Goal: Transaction & Acquisition: Purchase product/service

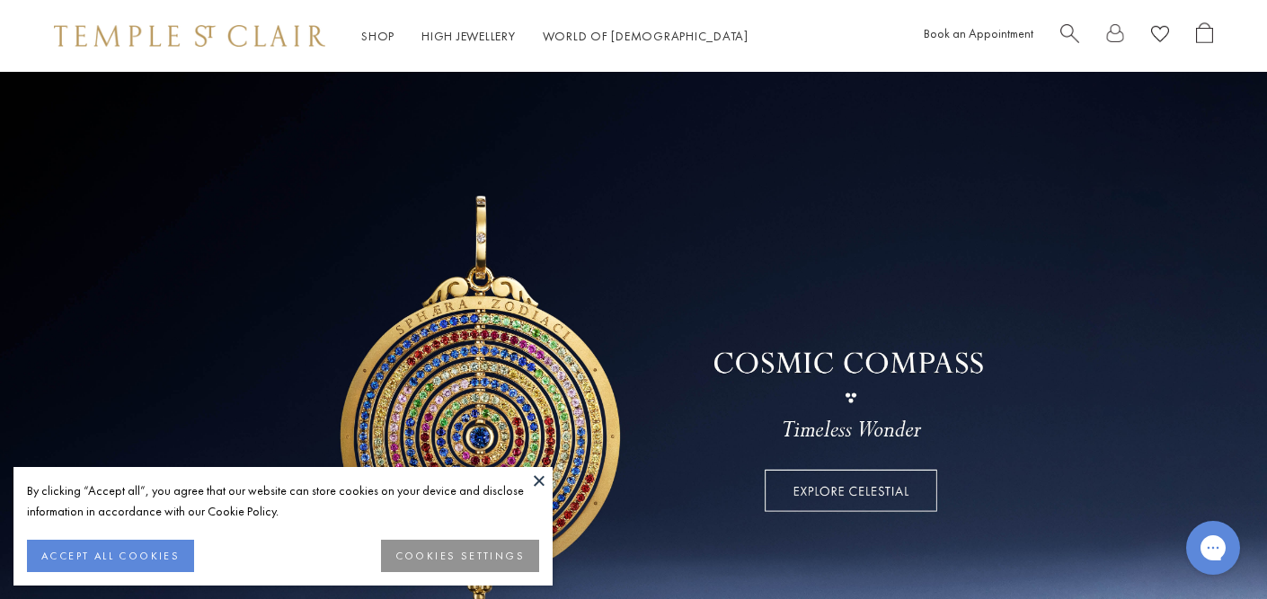
click at [540, 478] on button at bounding box center [539, 480] width 27 height 27
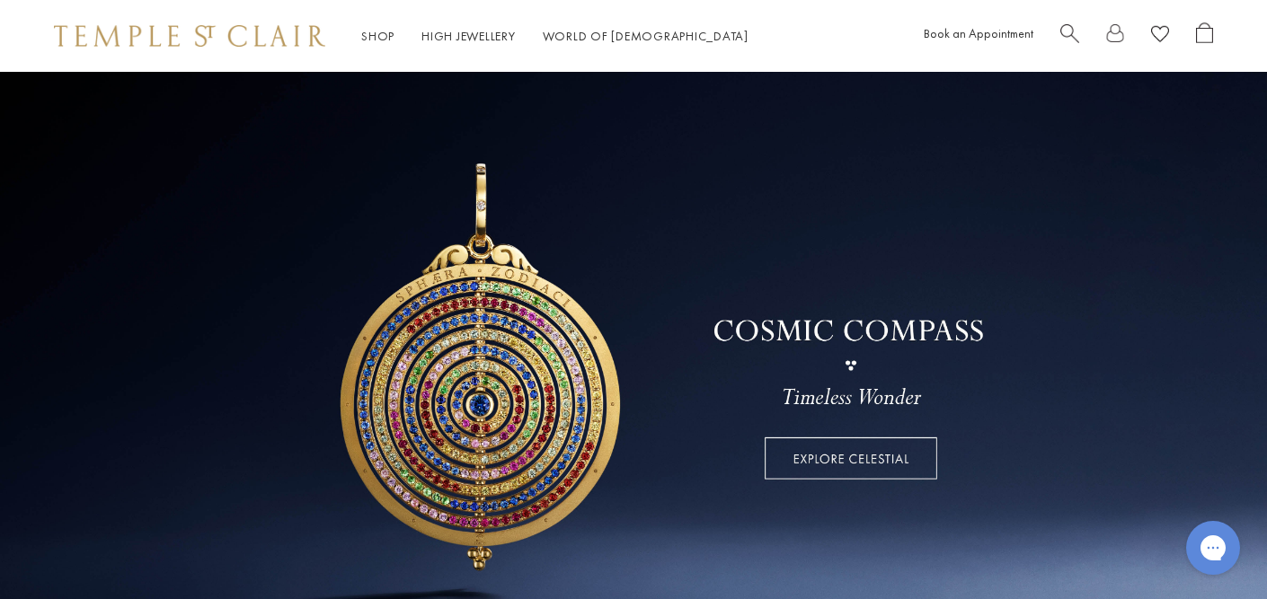
scroll to position [36, 0]
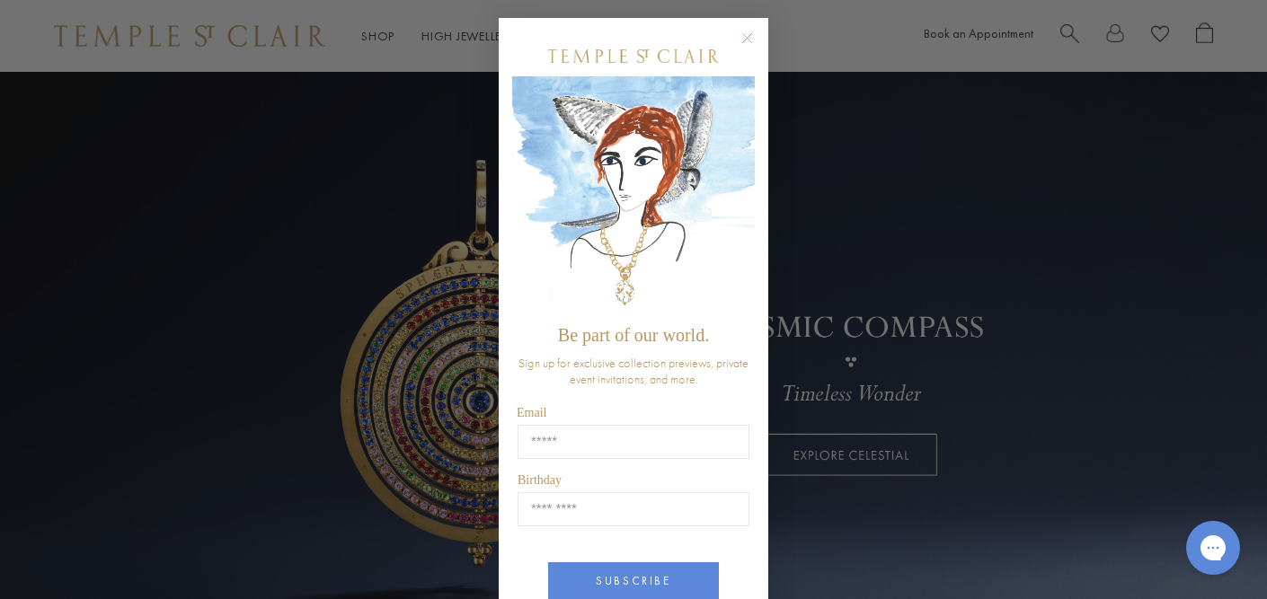
click at [746, 41] on circle "Close dialog" at bounding box center [748, 39] width 22 height 22
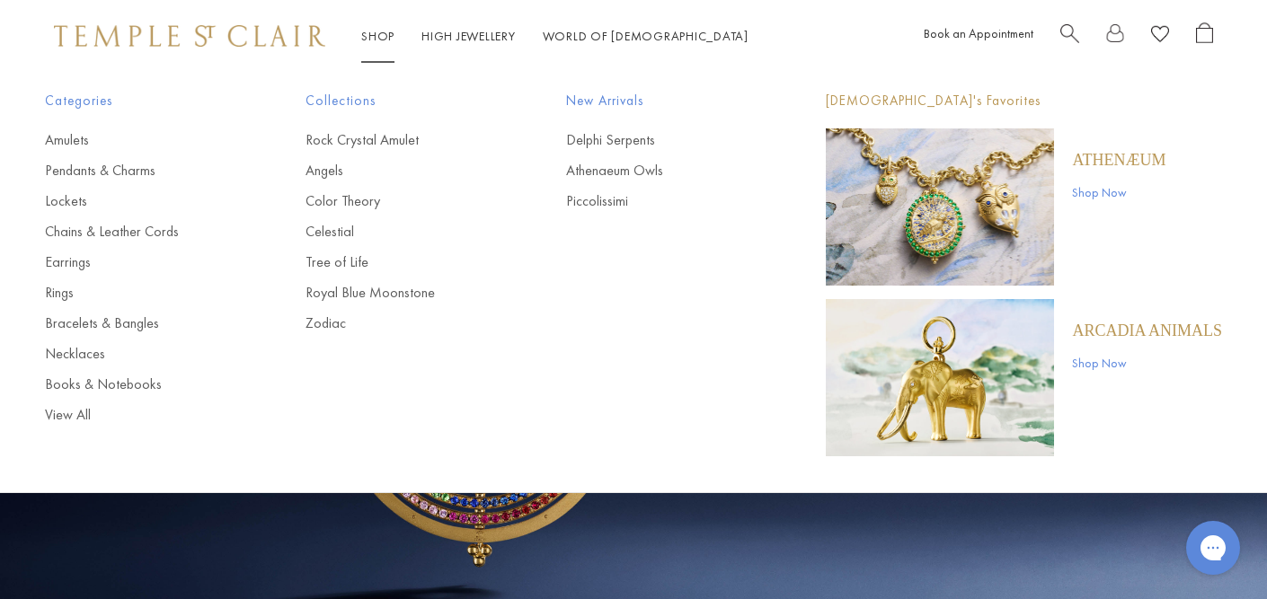
click at [378, 32] on link "Shop Shop" at bounding box center [377, 36] width 33 height 16
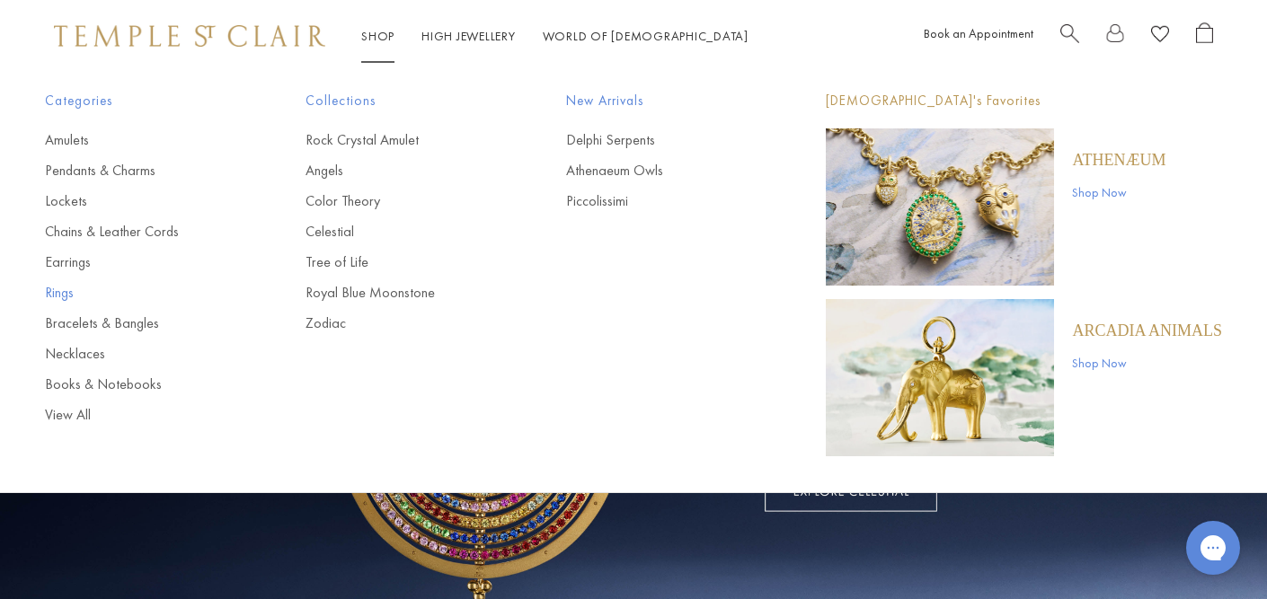
click at [51, 292] on link "Rings" at bounding box center [139, 293] width 189 height 20
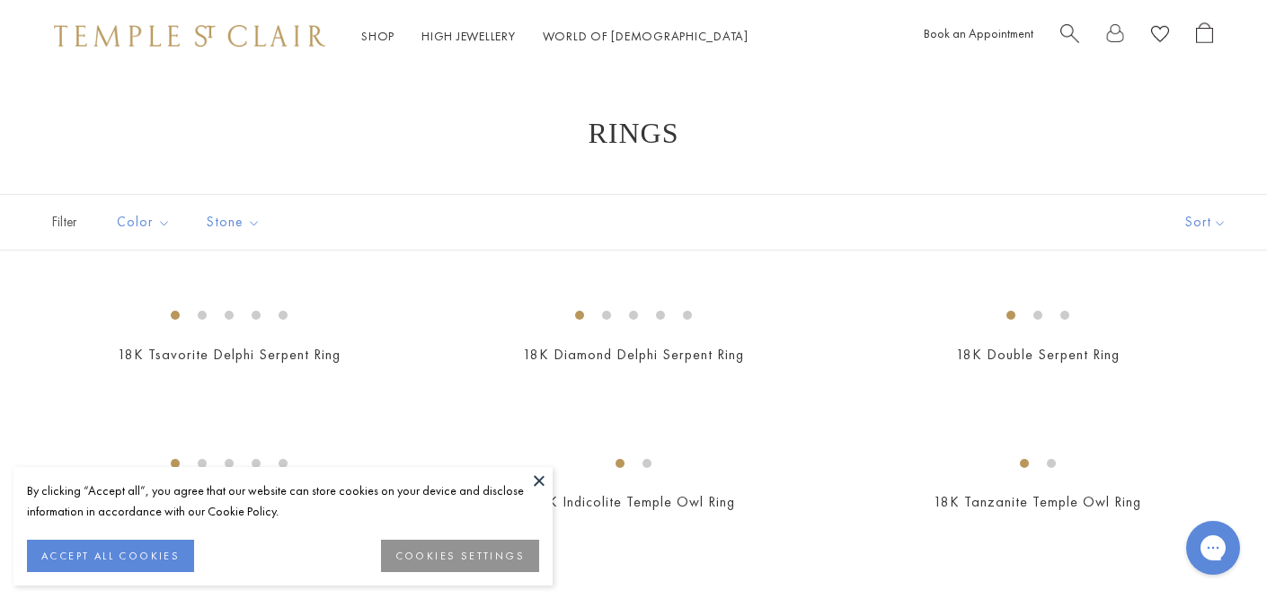
click at [535, 477] on button at bounding box center [539, 480] width 27 height 27
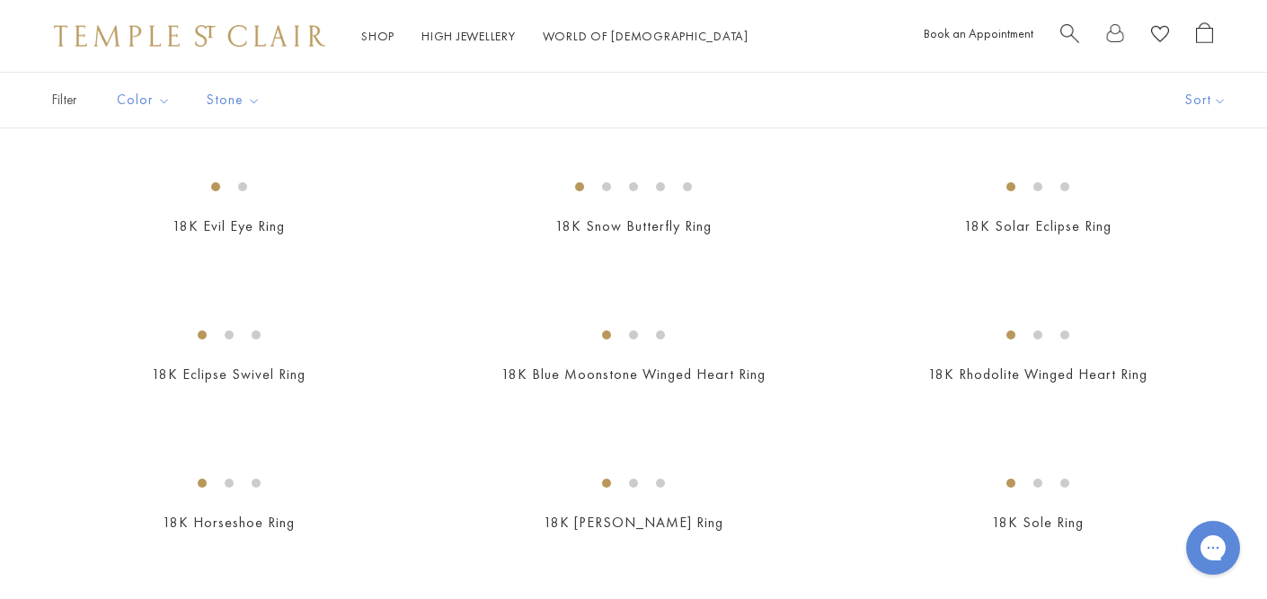
scroll to position [1222, 0]
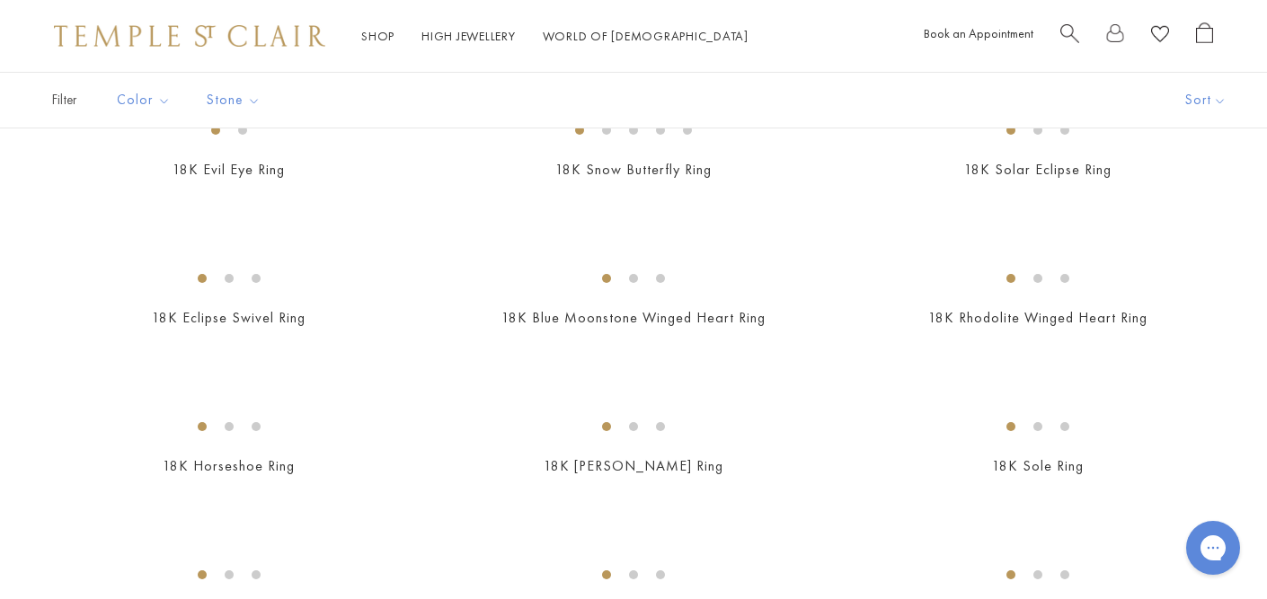
click at [0, 0] on img at bounding box center [0, 0] width 0 height 0
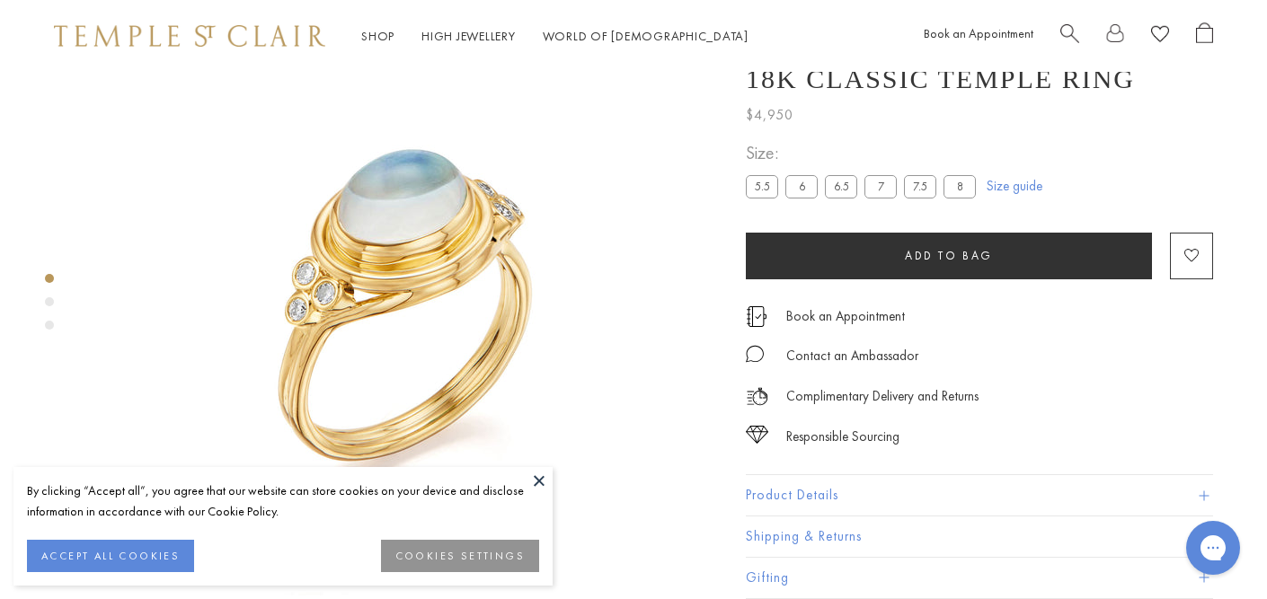
scroll to position [72, 0]
click at [957, 195] on label "8" at bounding box center [959, 186] width 32 height 22
click at [959, 190] on label "8" at bounding box center [959, 186] width 32 height 22
click at [541, 477] on button at bounding box center [539, 480] width 27 height 27
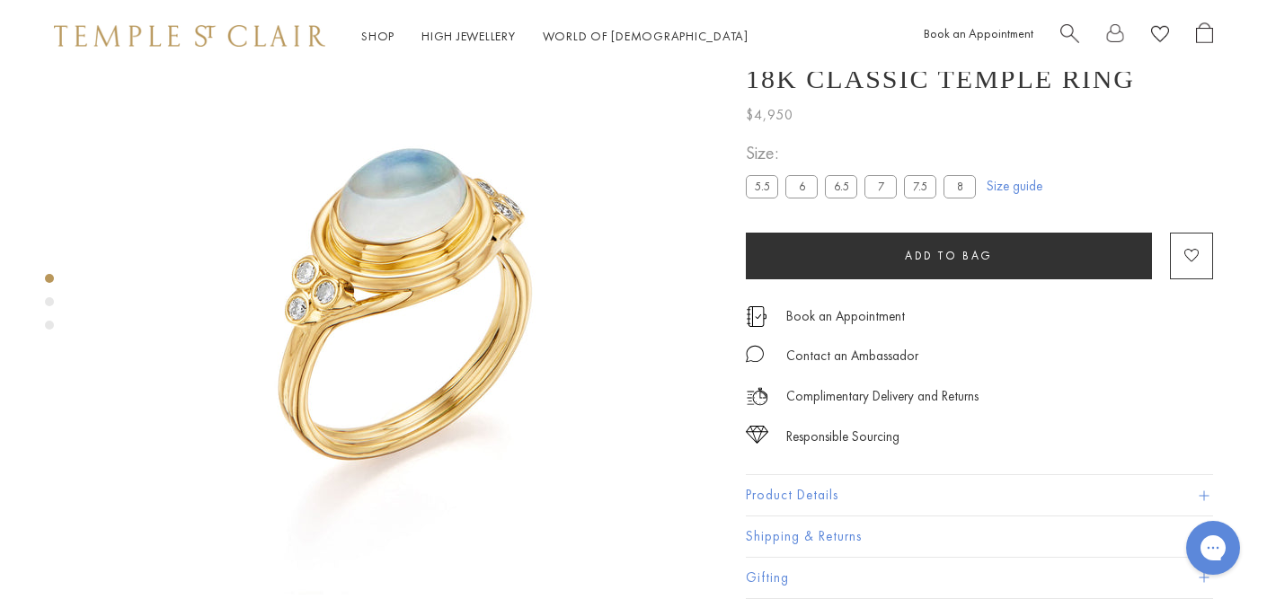
click at [631, 234] on img at bounding box center [404, 314] width 629 height 629
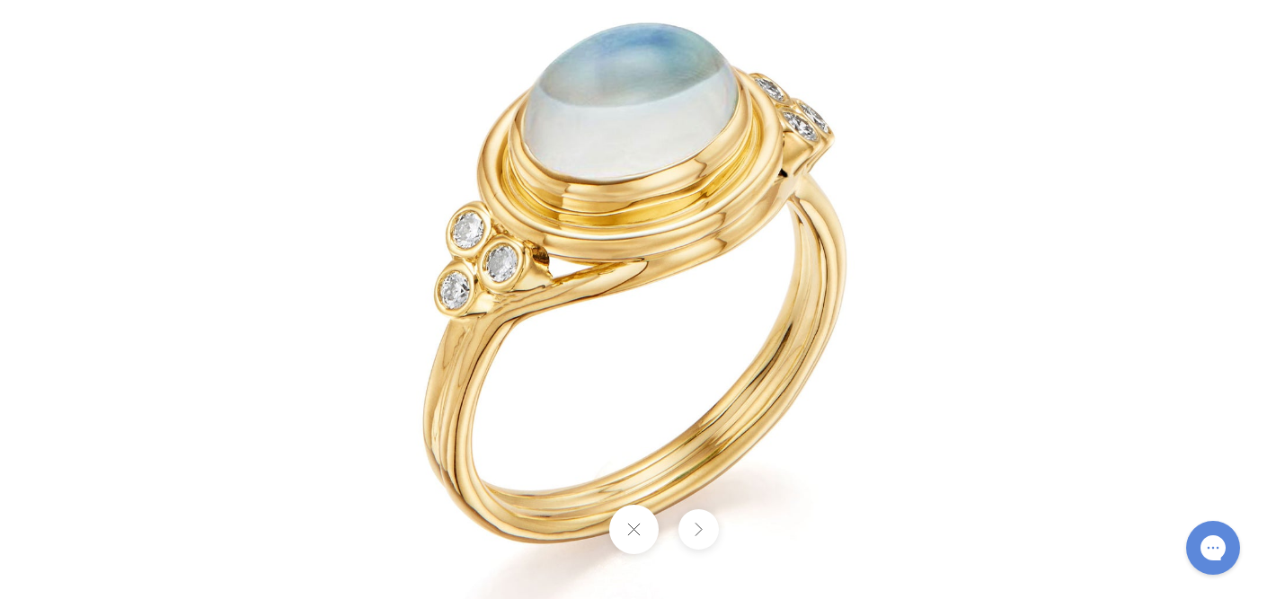
click at [707, 532] on button at bounding box center [697, 529] width 40 height 40
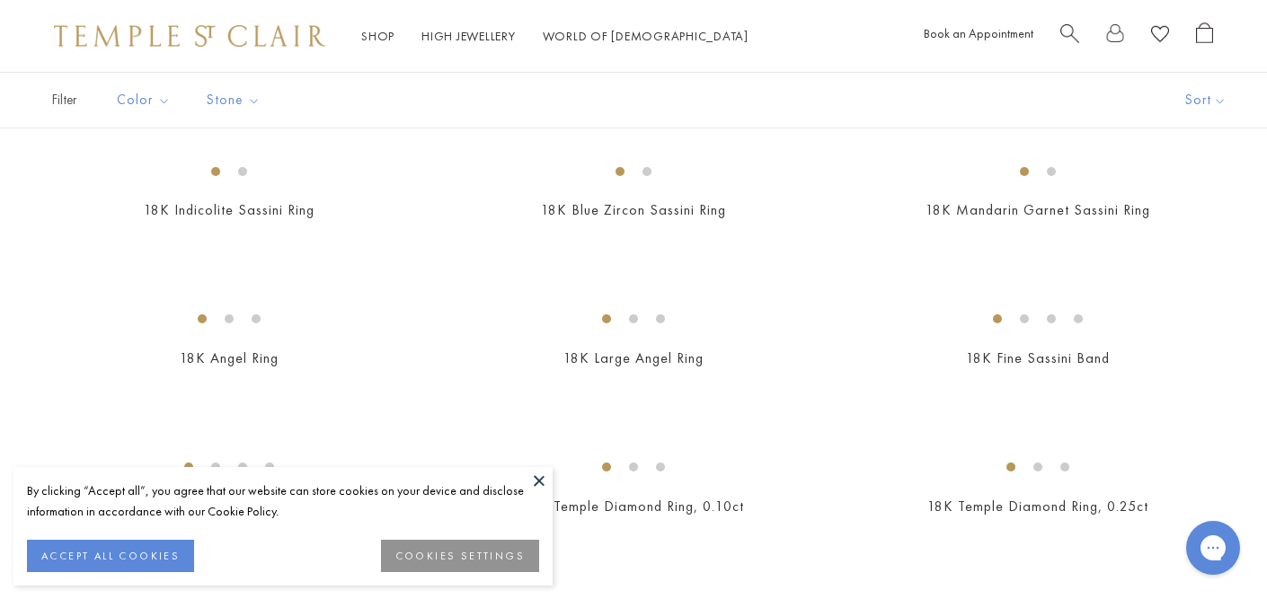
click at [1068, 35] on span "Search" at bounding box center [1069, 31] width 19 height 19
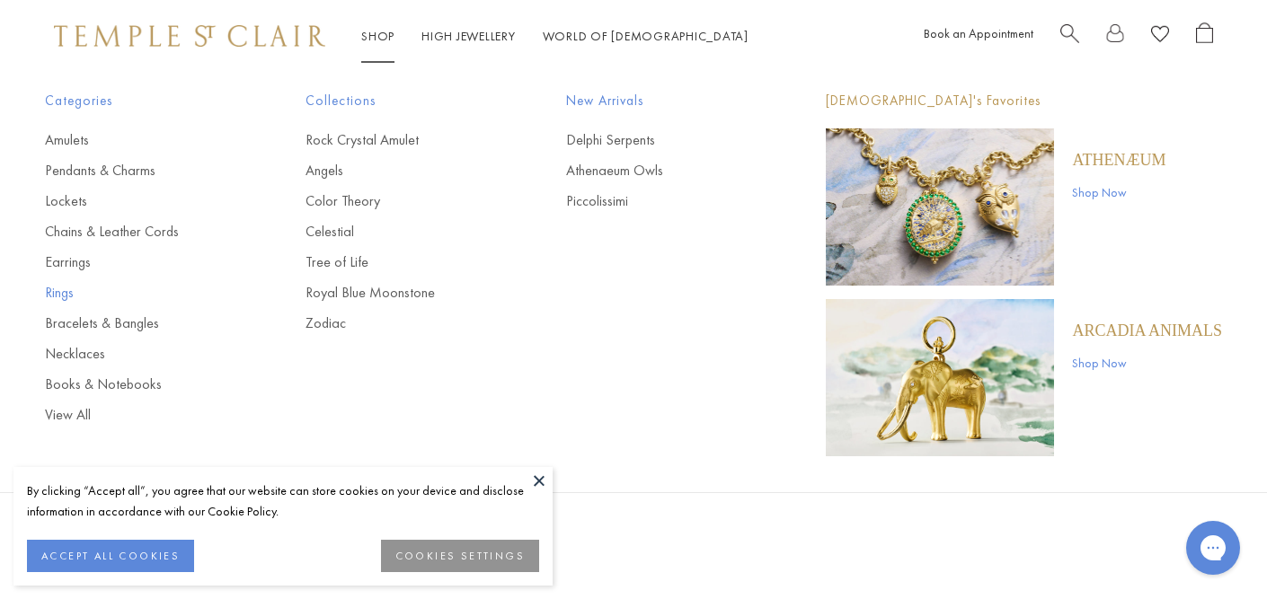
type input "*********"
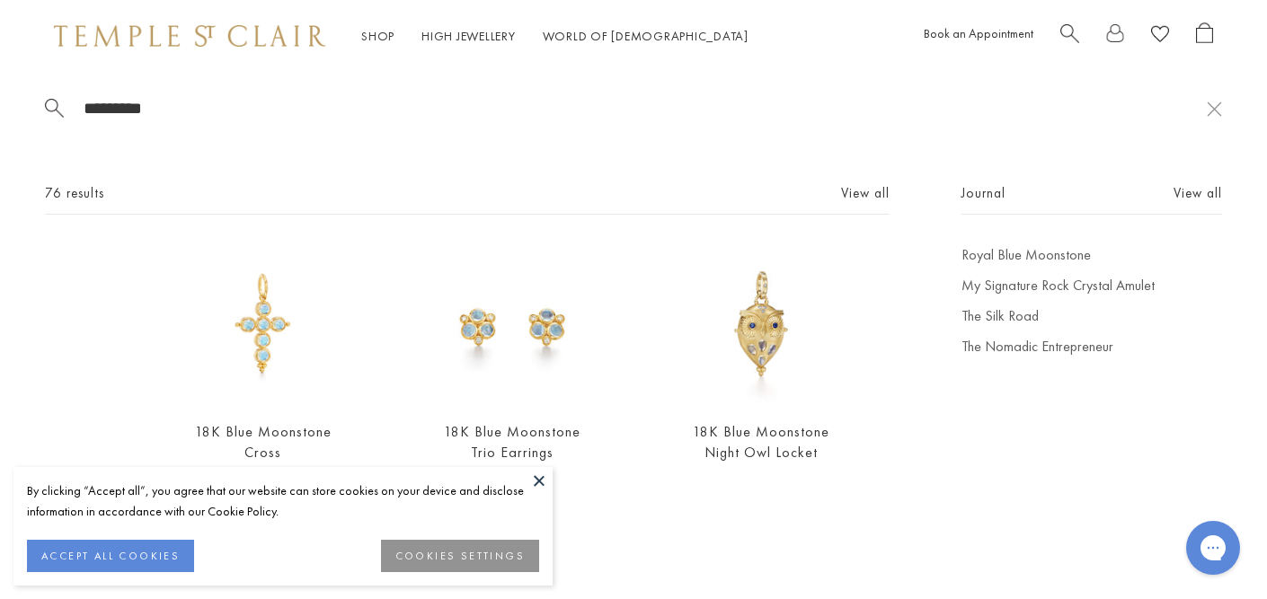
click at [60, 291] on link "Rings" at bounding box center [139, 293] width 189 height 20
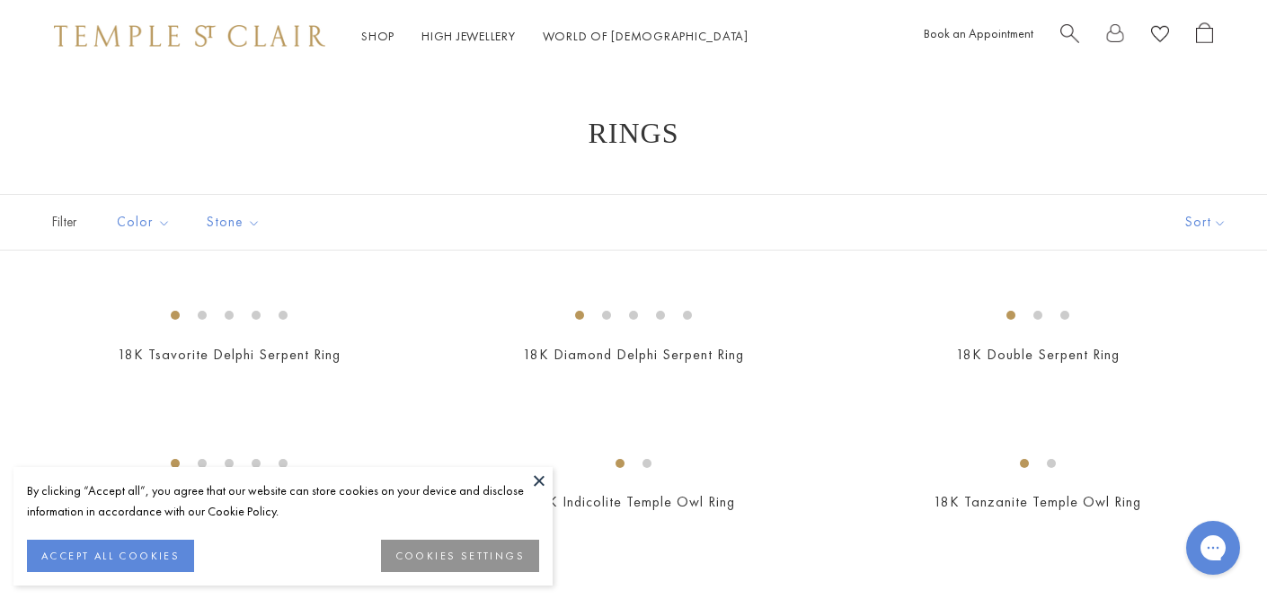
click at [540, 480] on button at bounding box center [539, 480] width 27 height 27
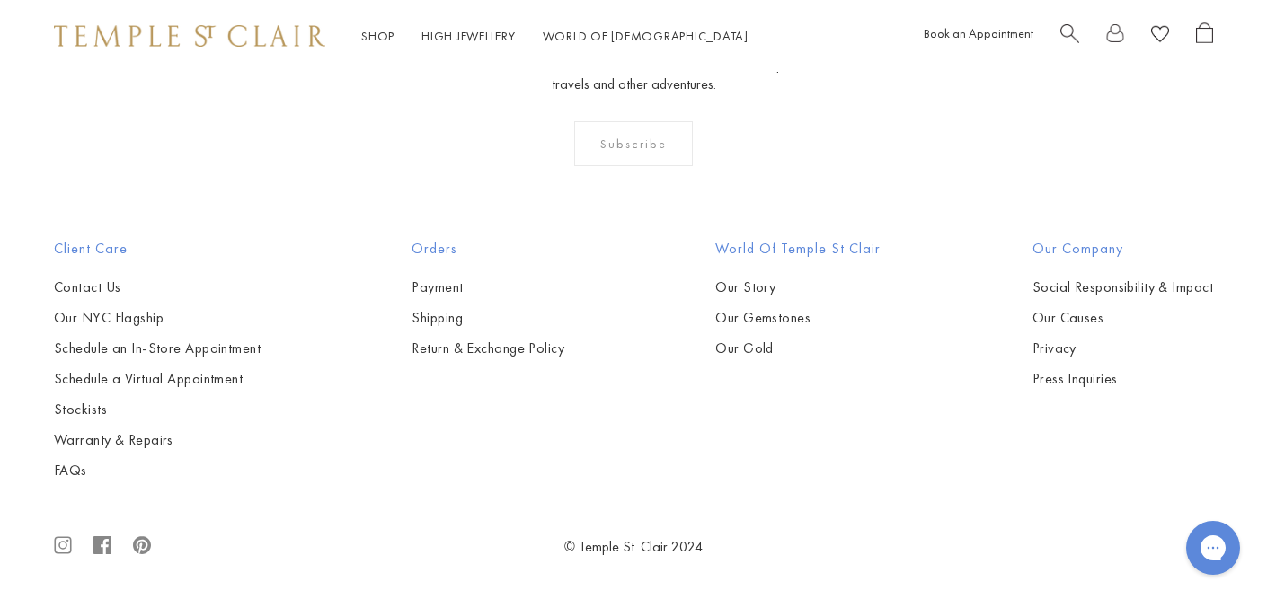
scroll to position [6504, 0]
click at [0, 0] on img at bounding box center [0, 0] width 0 height 0
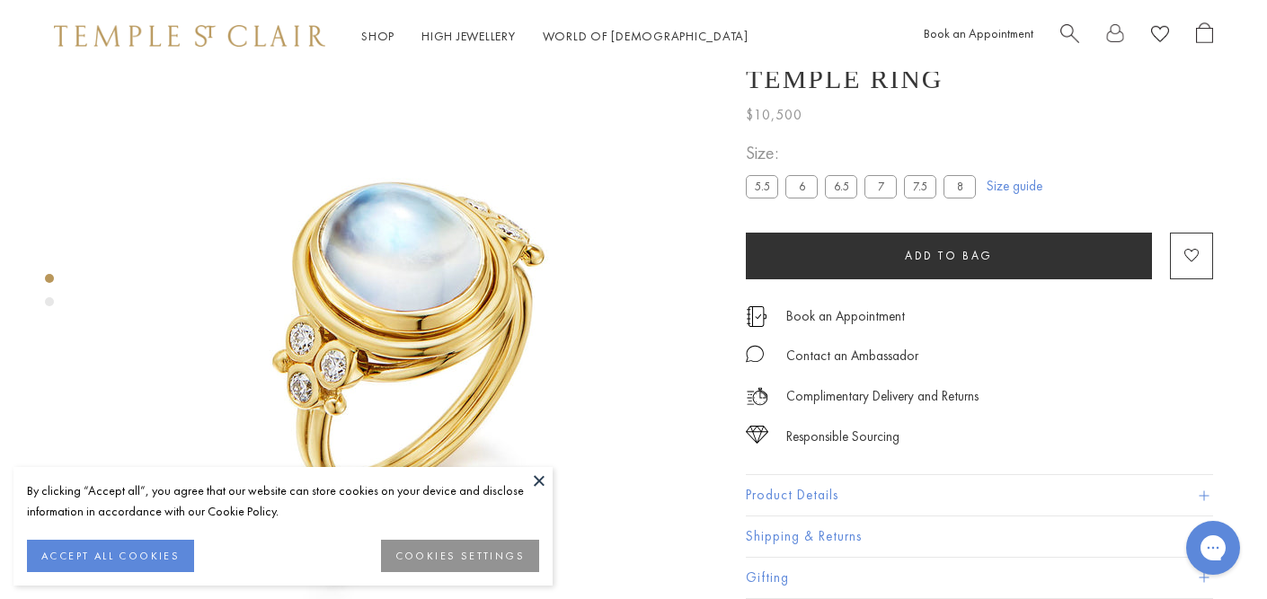
scroll to position [72, 0]
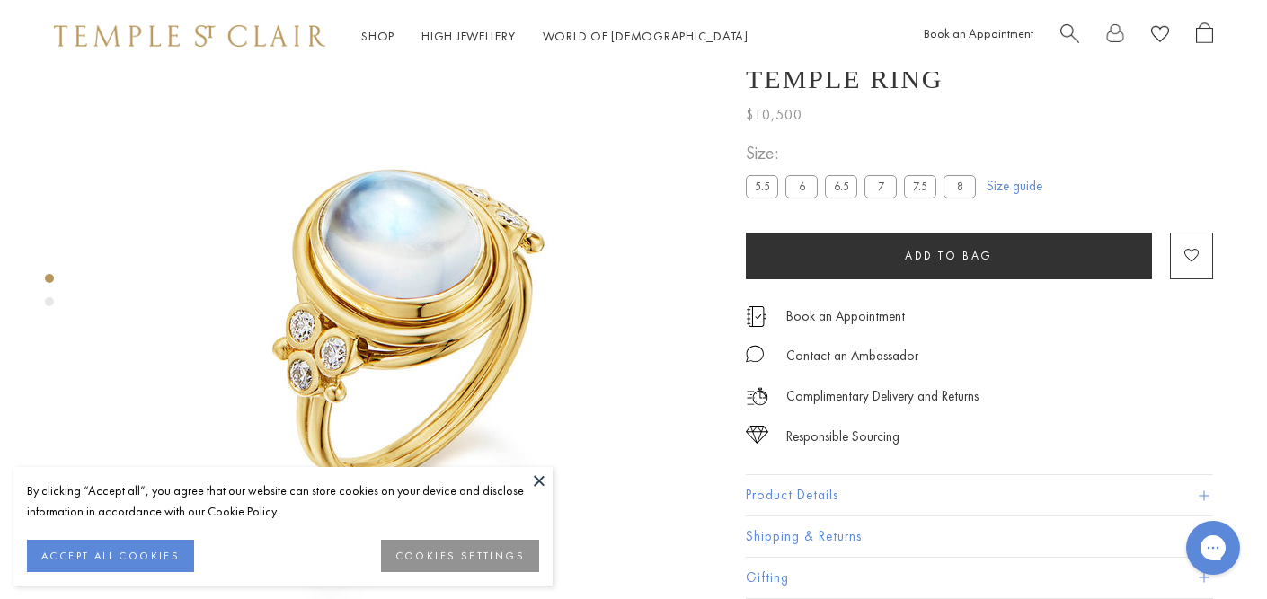
click at [538, 476] on button at bounding box center [539, 480] width 27 height 27
